Goal: Task Accomplishment & Management: Manage account settings

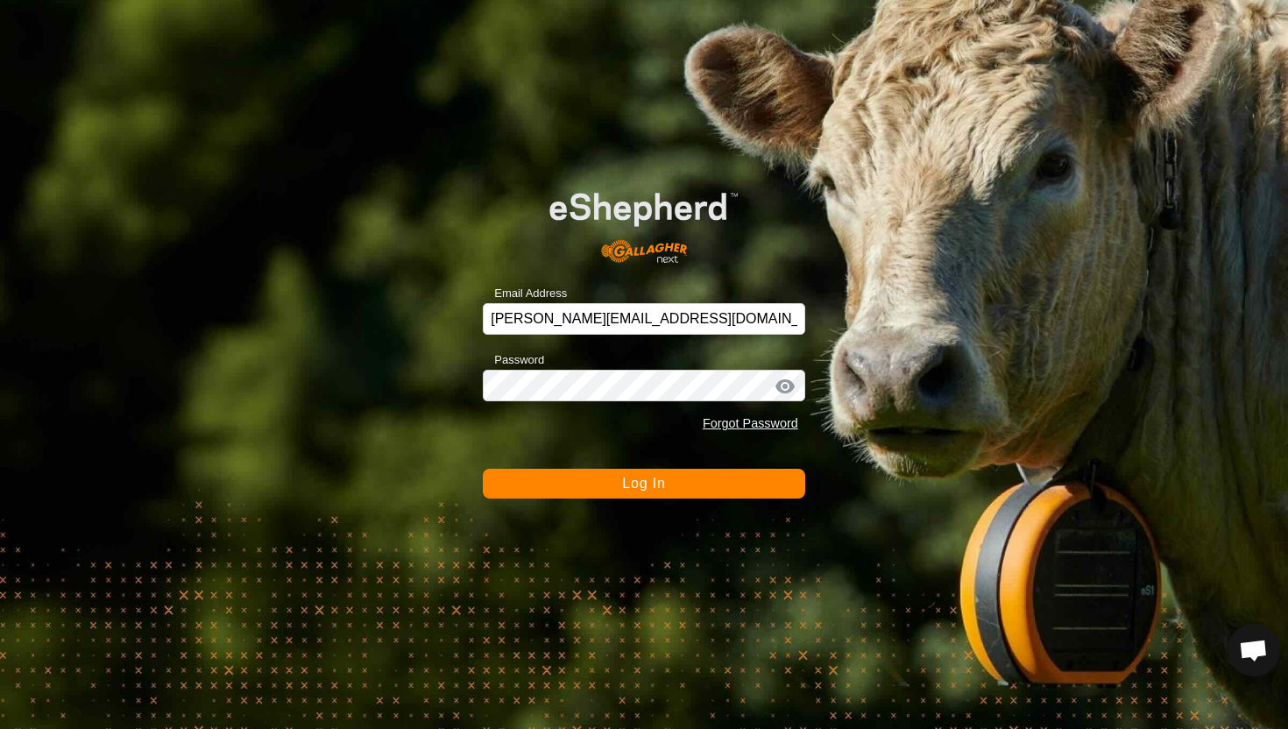
click at [649, 483] on span "Log In" at bounding box center [643, 483] width 43 height 15
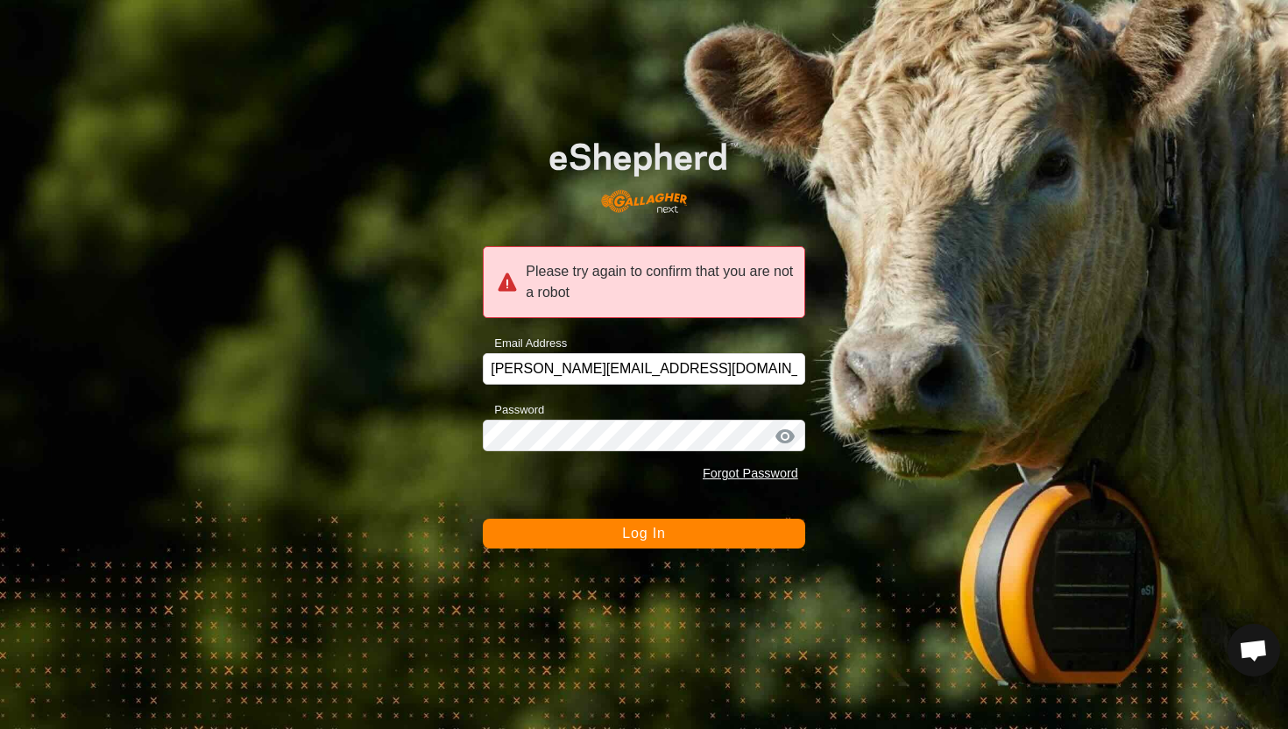
click at [651, 539] on span "Log In" at bounding box center [643, 533] width 43 height 15
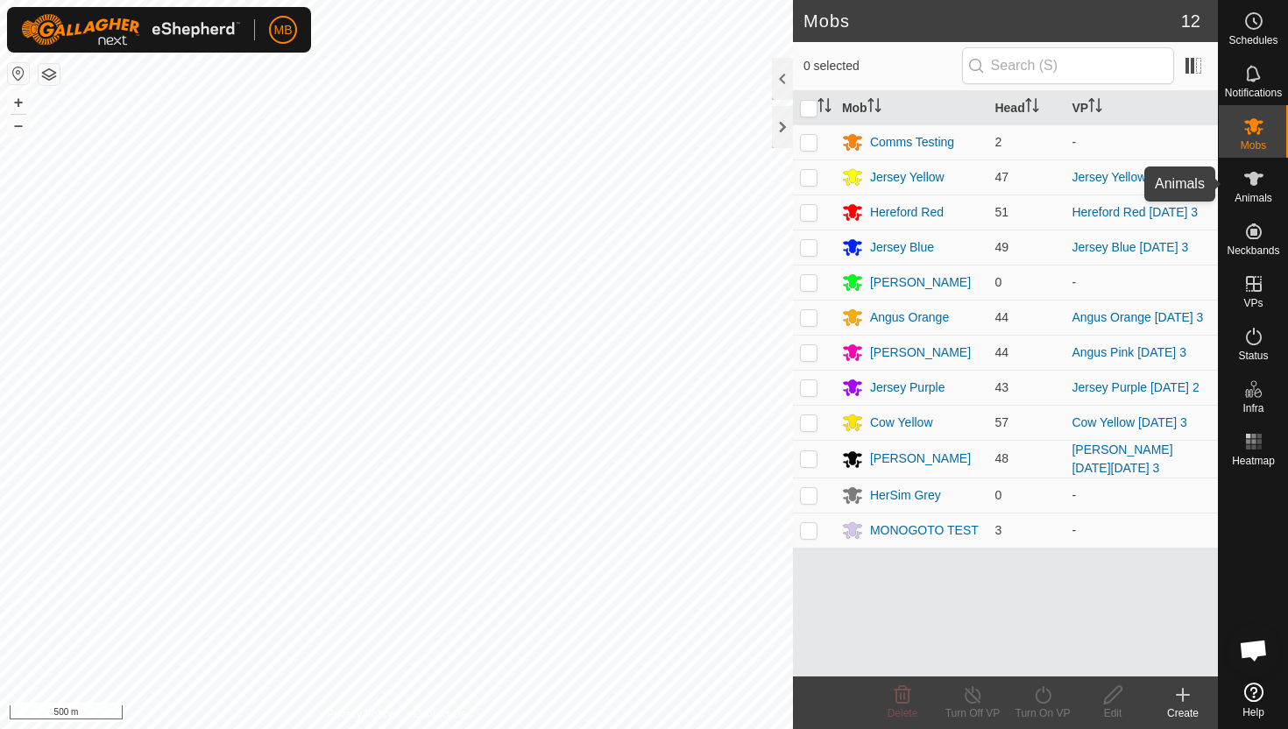
click at [1259, 178] on icon at bounding box center [1253, 178] width 21 height 21
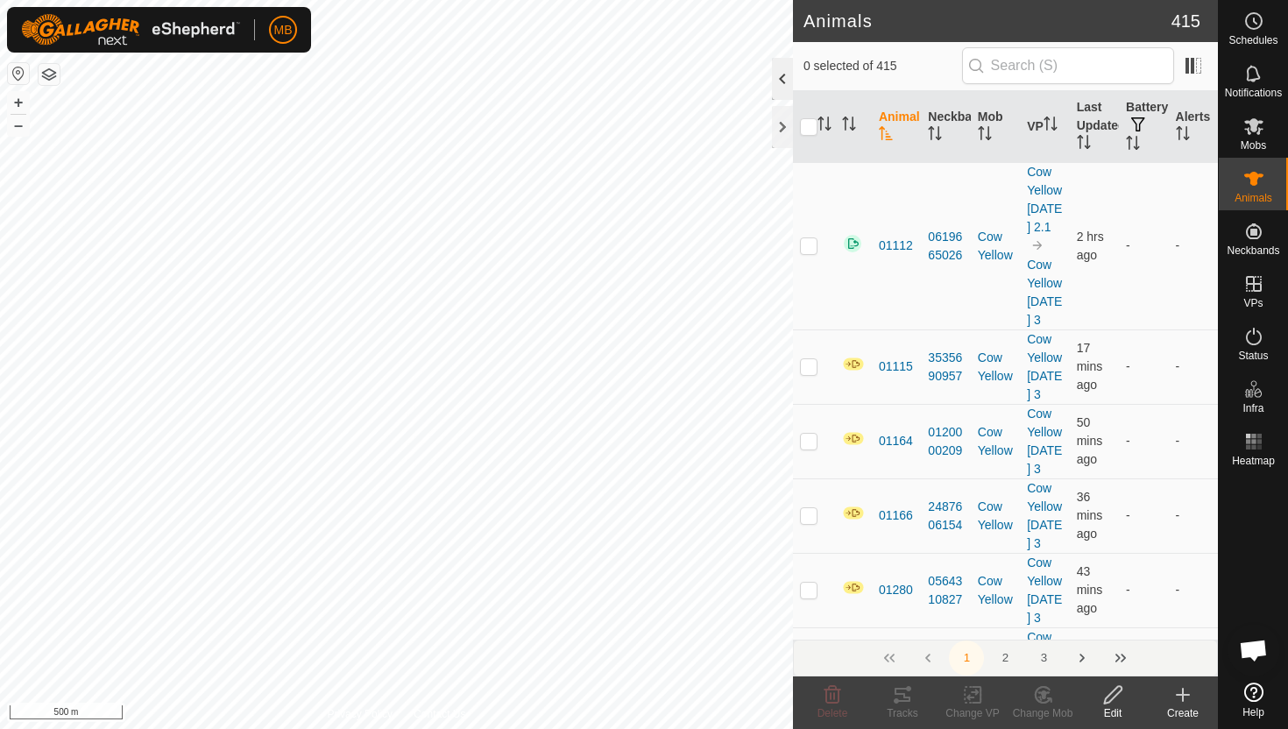
click at [780, 73] on div at bounding box center [782, 79] width 21 height 42
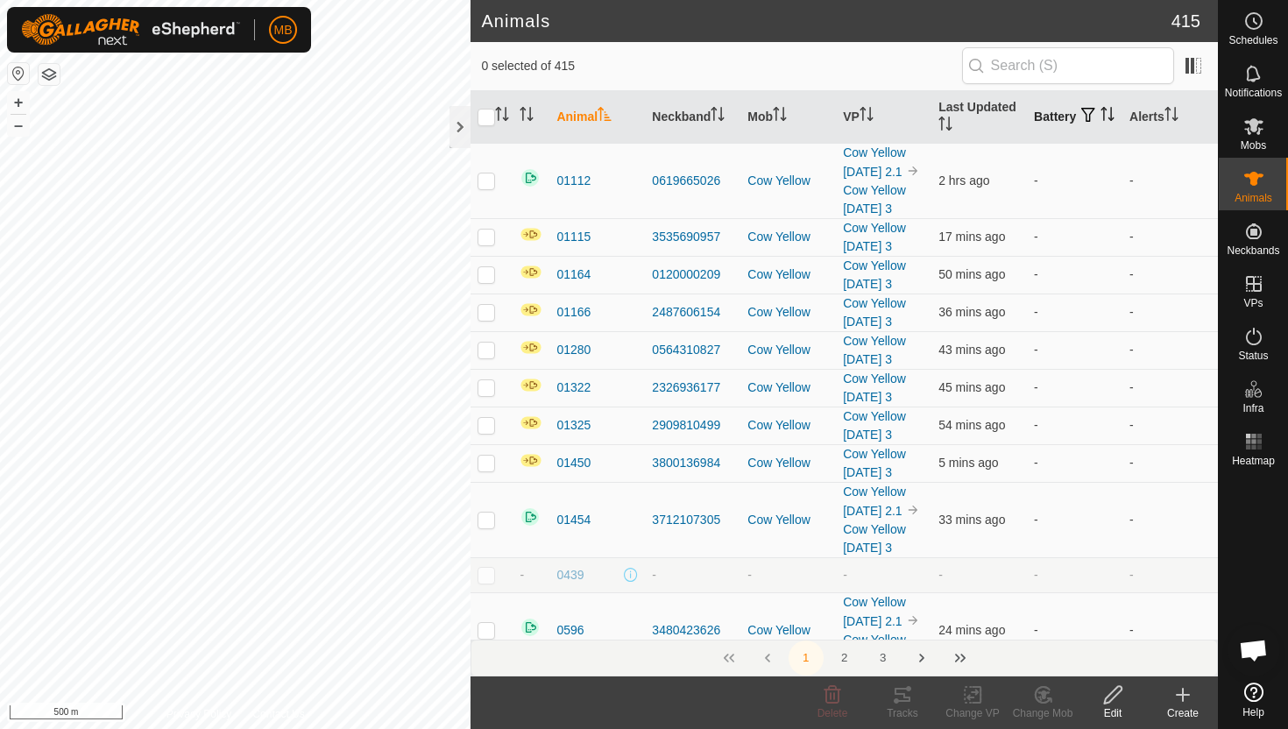
click at [1101, 121] on icon "Activate to sort" at bounding box center [1108, 114] width 14 height 14
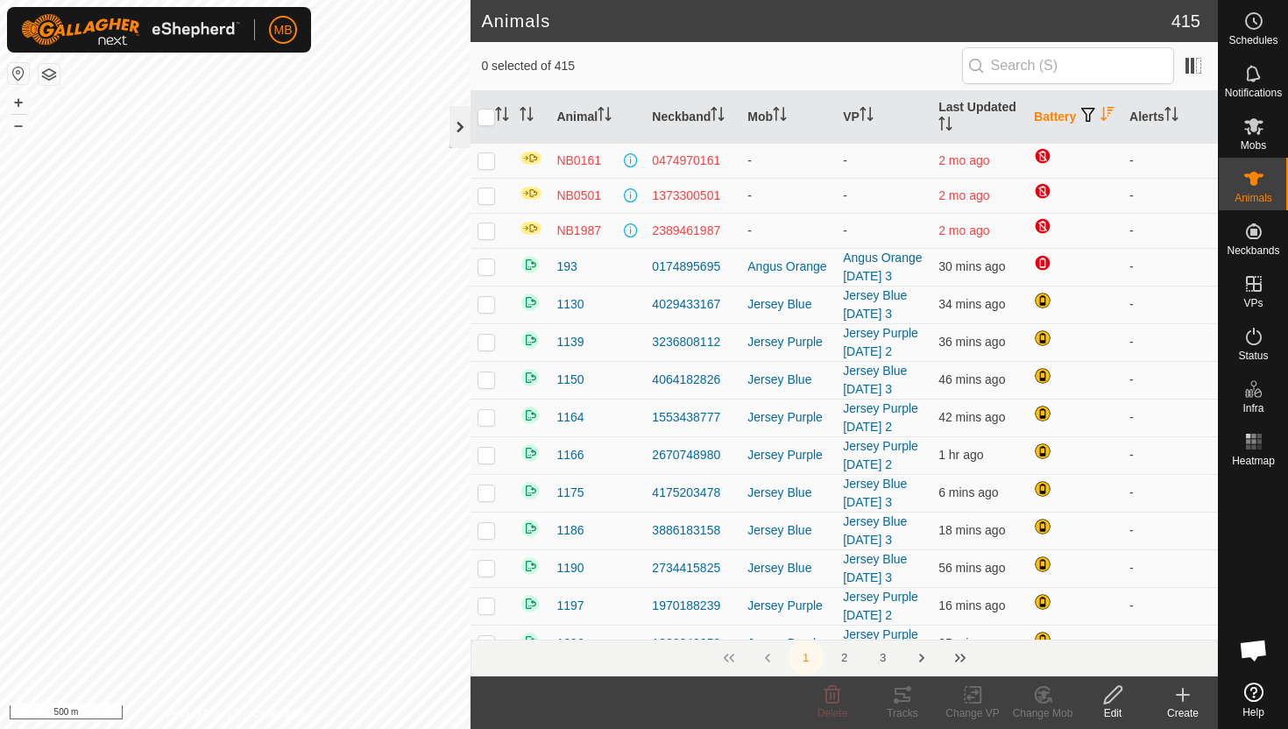
click at [463, 128] on div at bounding box center [460, 127] width 21 height 42
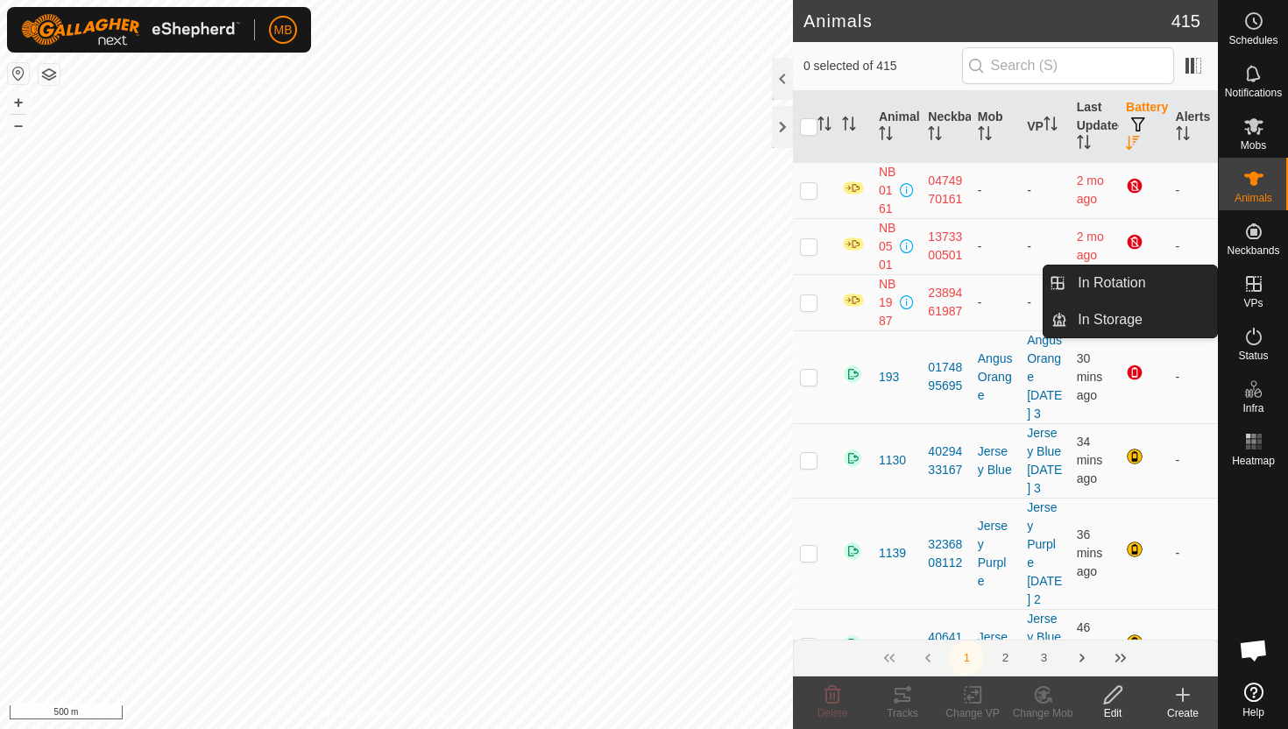
click at [1253, 285] on icon at bounding box center [1254, 284] width 16 height 16
click at [1149, 295] on link "In Rotation" at bounding box center [1142, 283] width 150 height 35
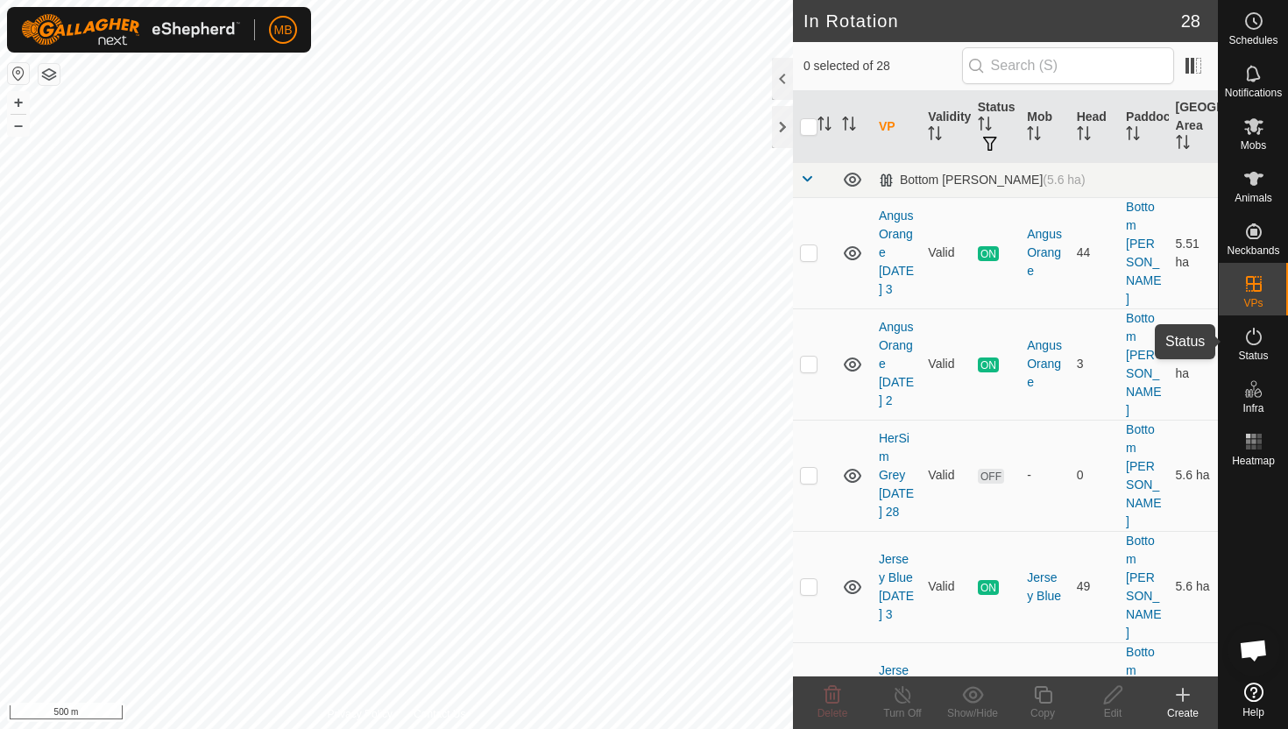
click at [1258, 332] on icon at bounding box center [1254, 337] width 16 height 18
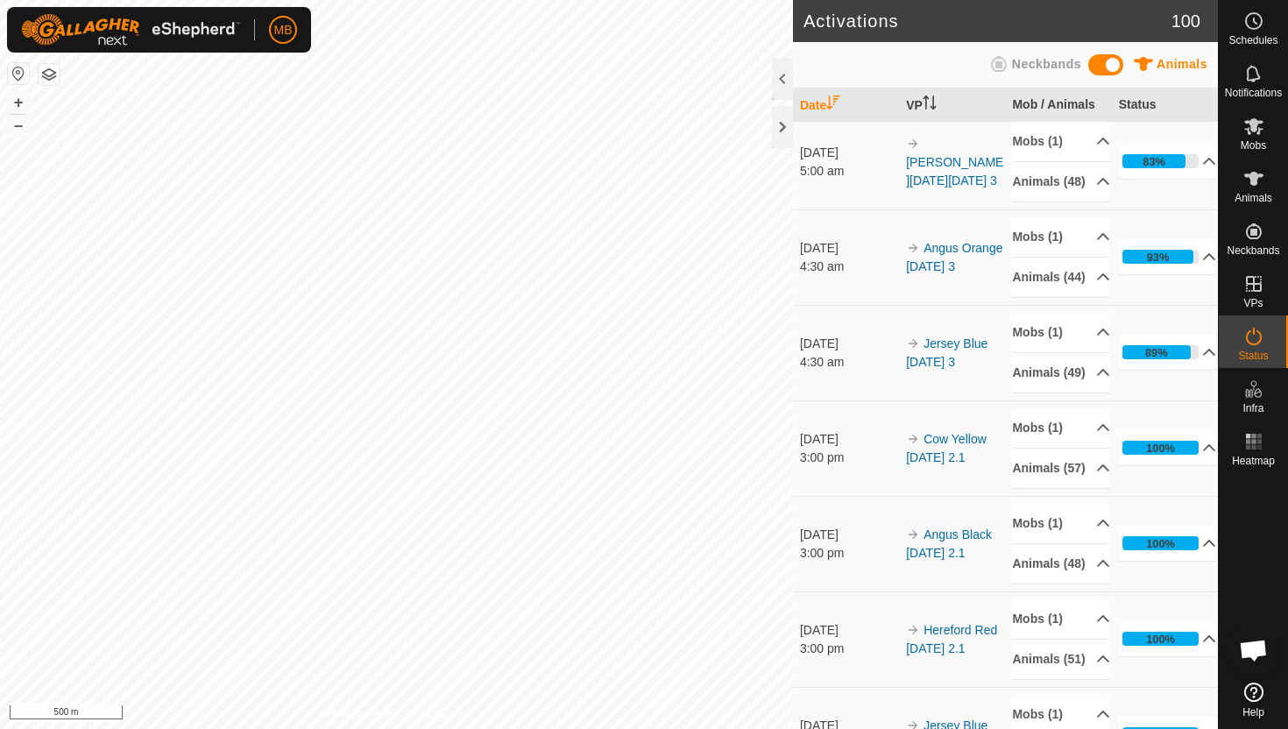
scroll to position [300, 0]
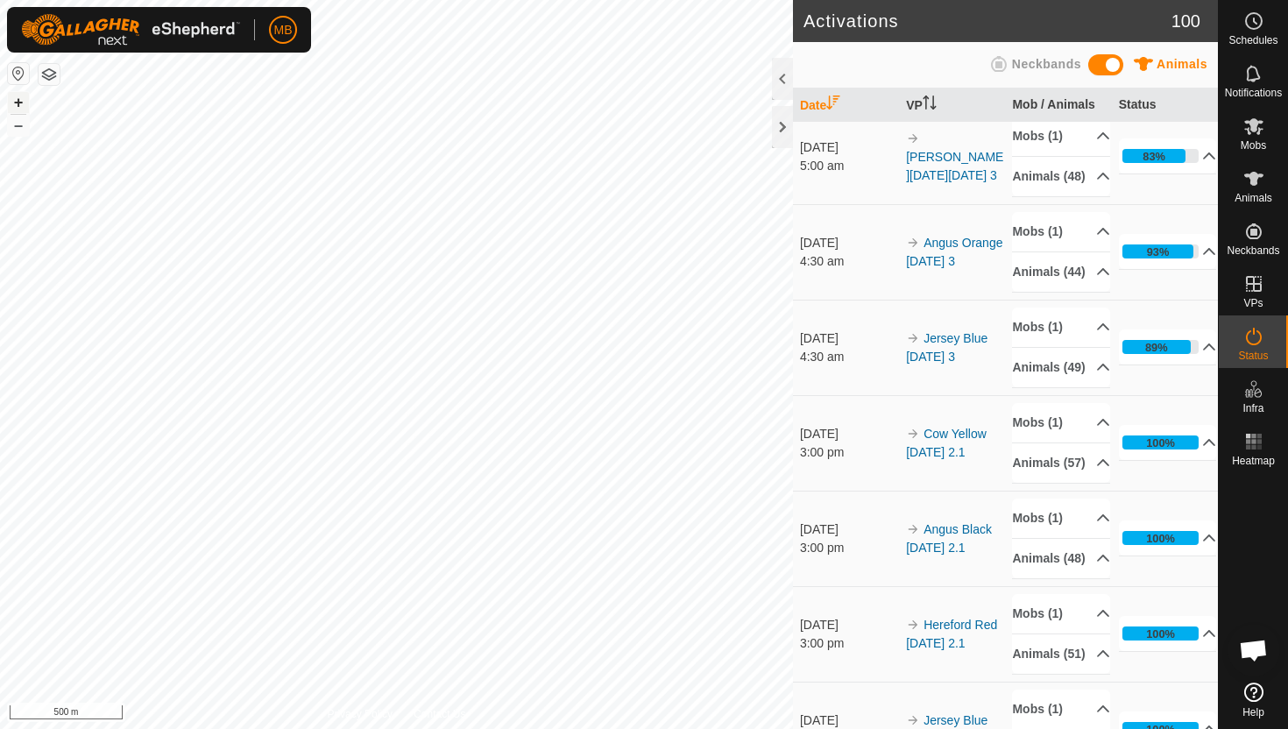
click at [15, 101] on button "+" at bounding box center [18, 102] width 21 height 21
click at [1258, 181] on icon at bounding box center [1253, 178] width 21 height 21
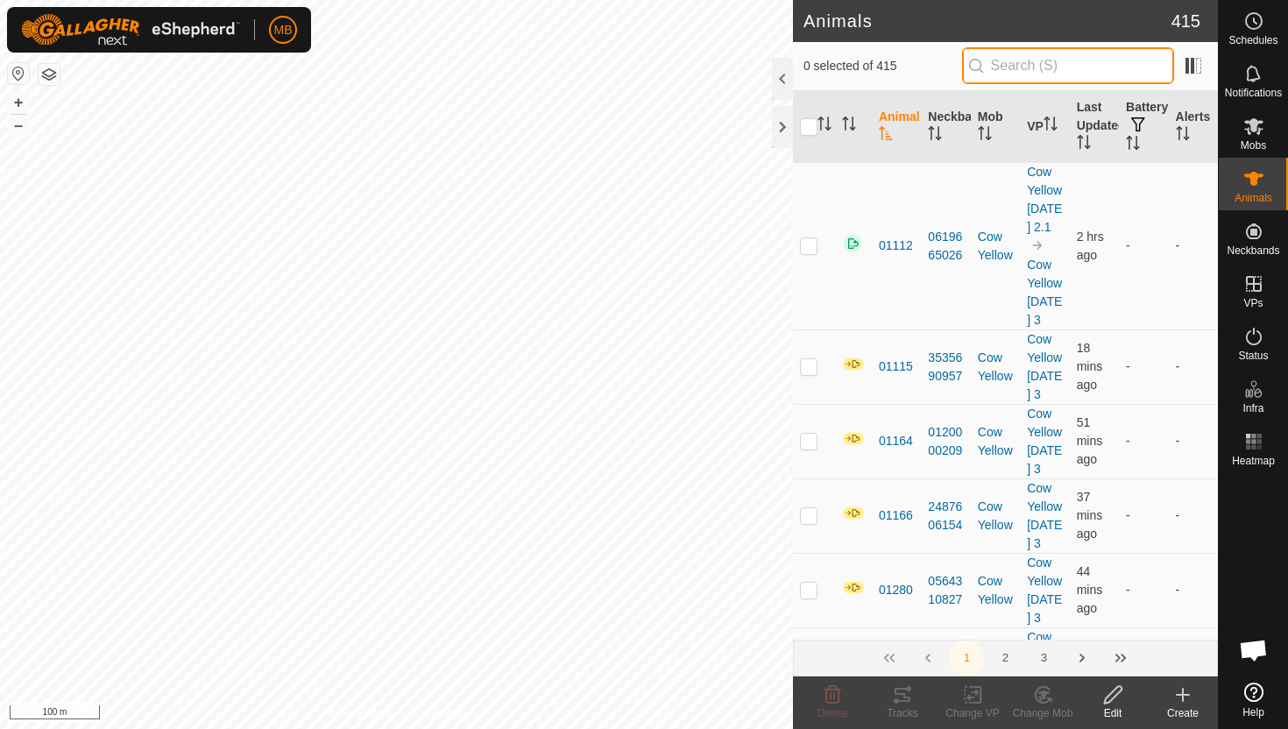
click at [1088, 61] on input "text" at bounding box center [1068, 65] width 212 height 37
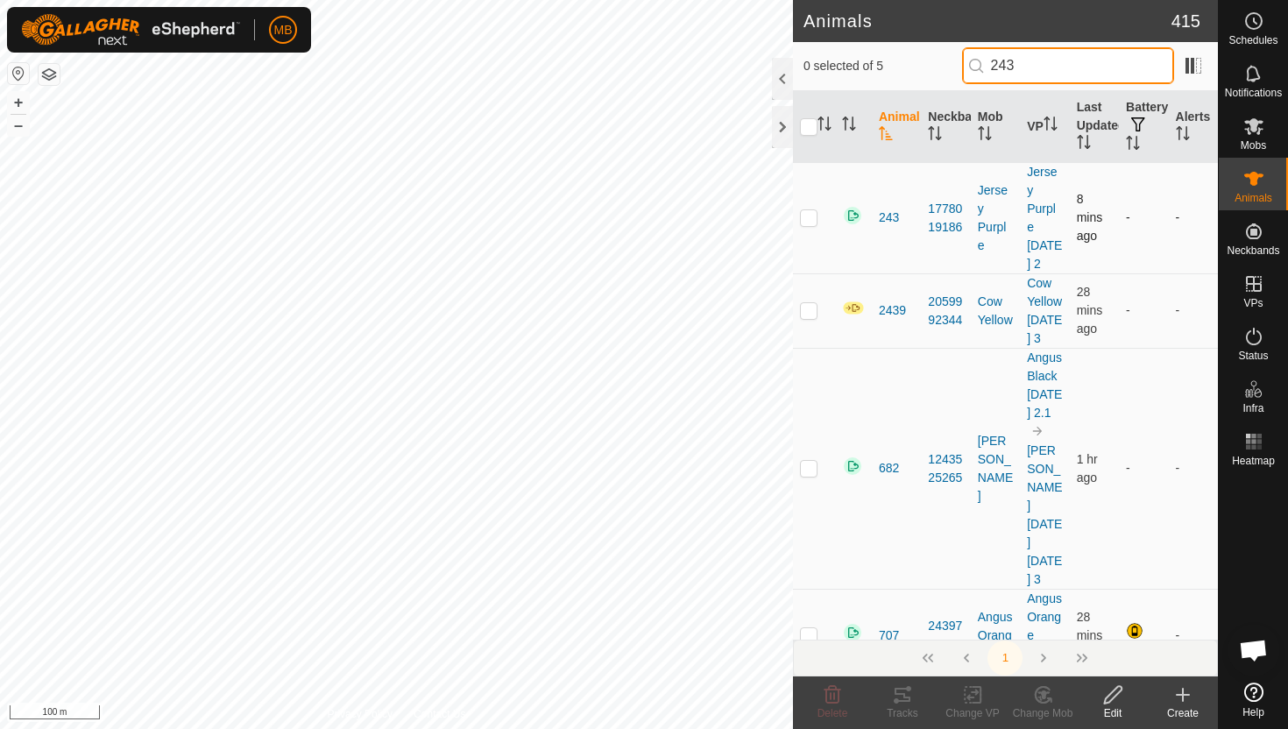
type input "243"
click at [813, 217] on p-checkbox at bounding box center [809, 217] width 18 height 14
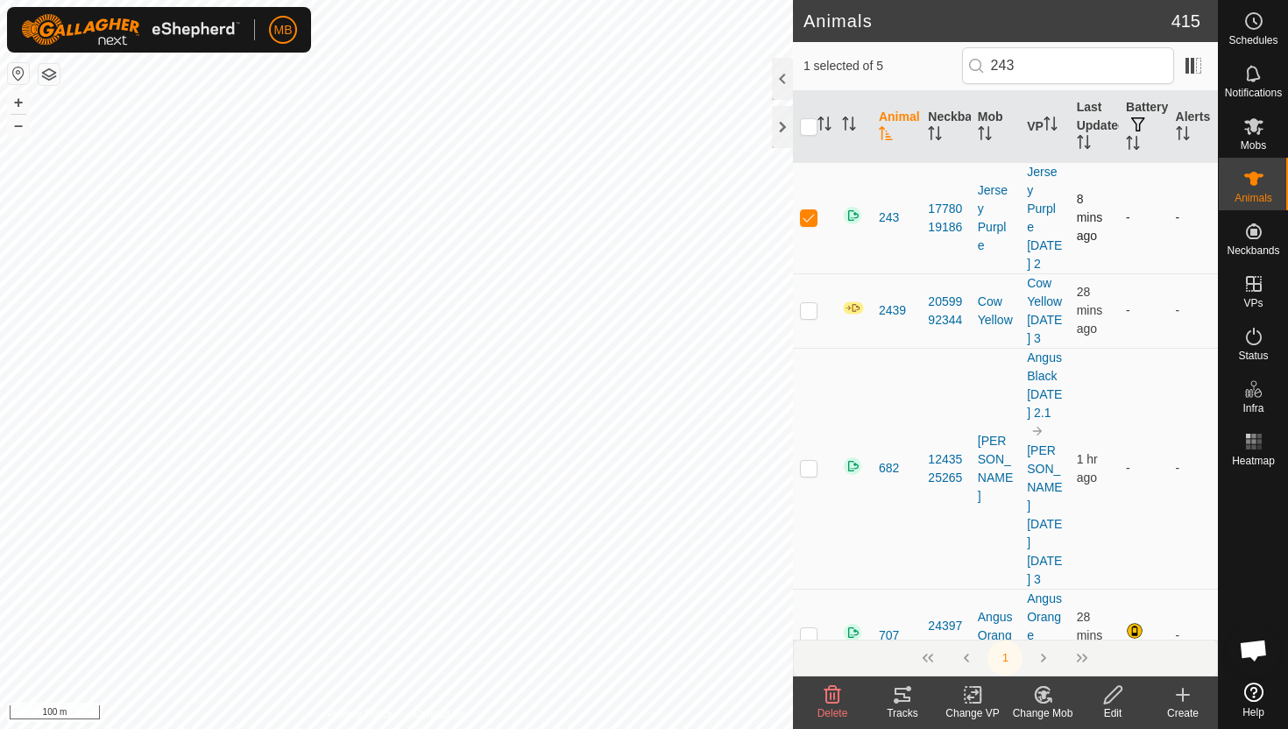
click at [813, 217] on p-checkbox at bounding box center [809, 217] width 18 height 14
checkbox input "false"
